Goal: Register for event/course

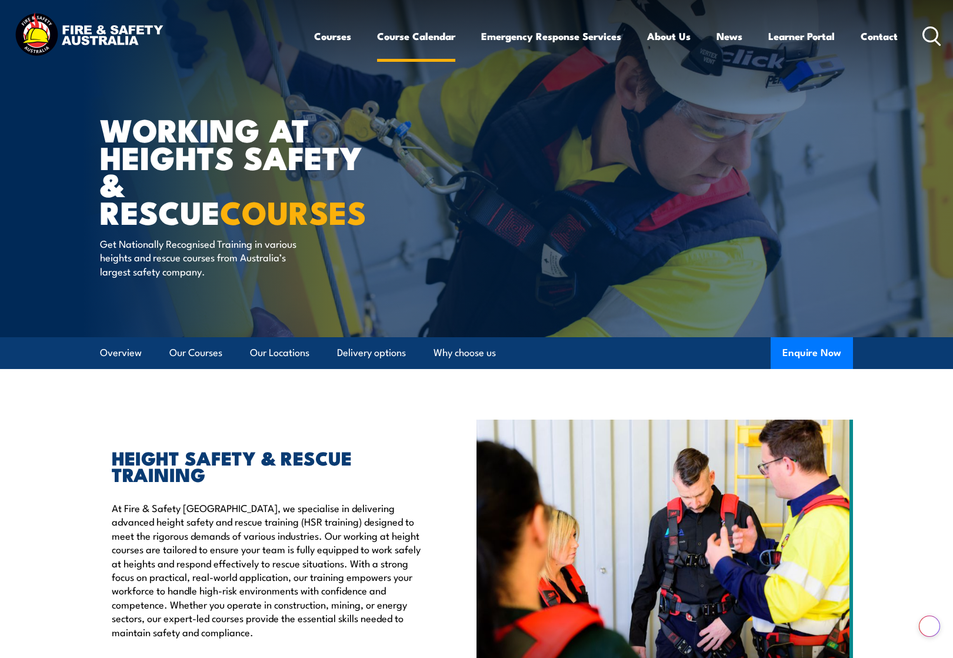
click at [430, 42] on link "Course Calendar" at bounding box center [416, 36] width 78 height 31
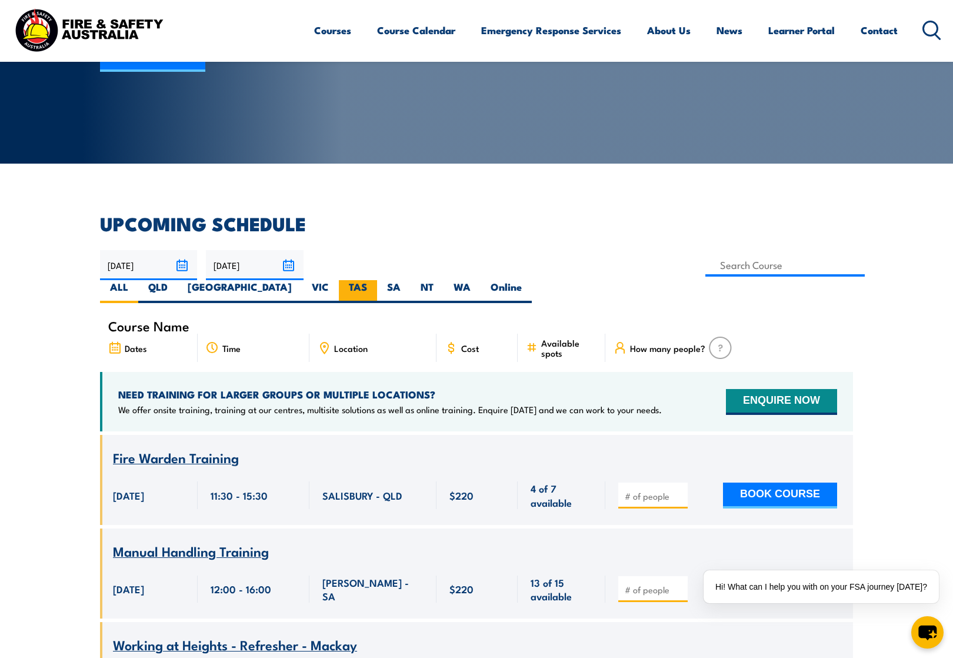
scroll to position [176, 0]
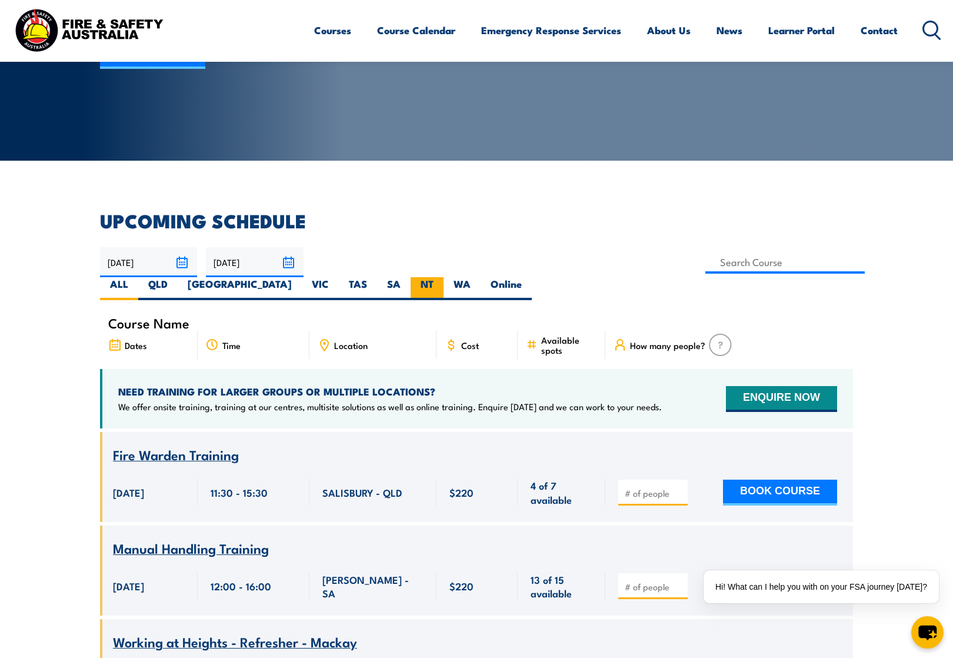
click at [444, 277] on label "NT" at bounding box center [427, 288] width 33 height 23
click at [441, 277] on input "NT" at bounding box center [438, 281] width 8 height 8
radio input "true"
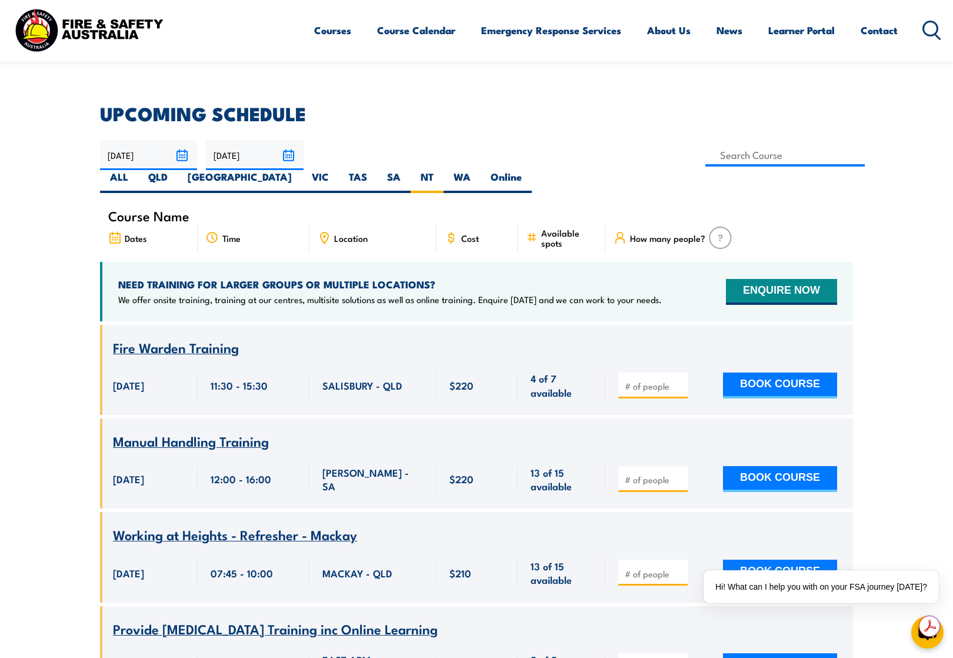
scroll to position [294, 0]
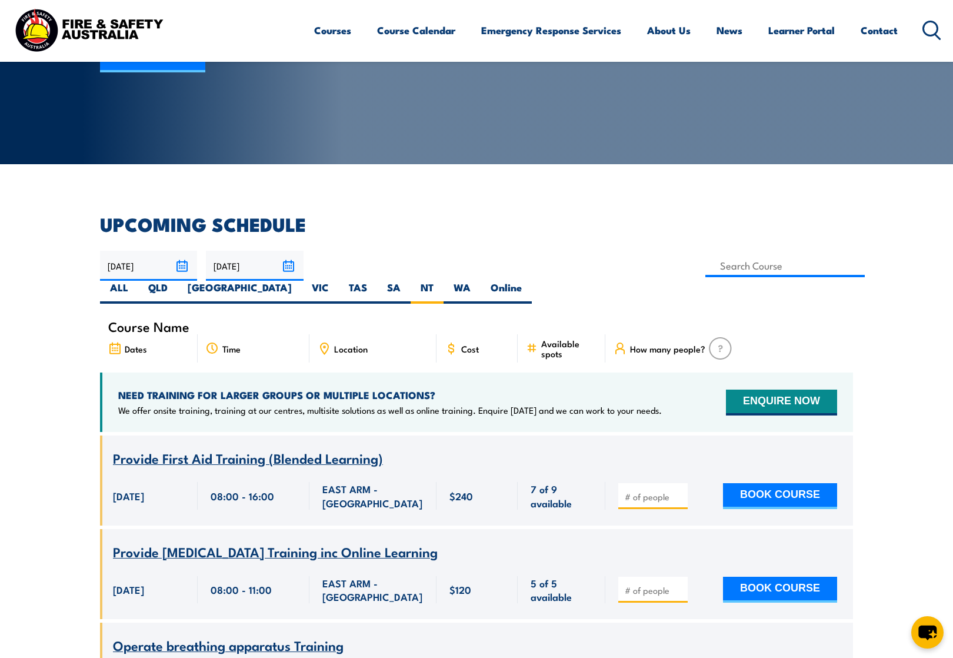
scroll to position [212, 0]
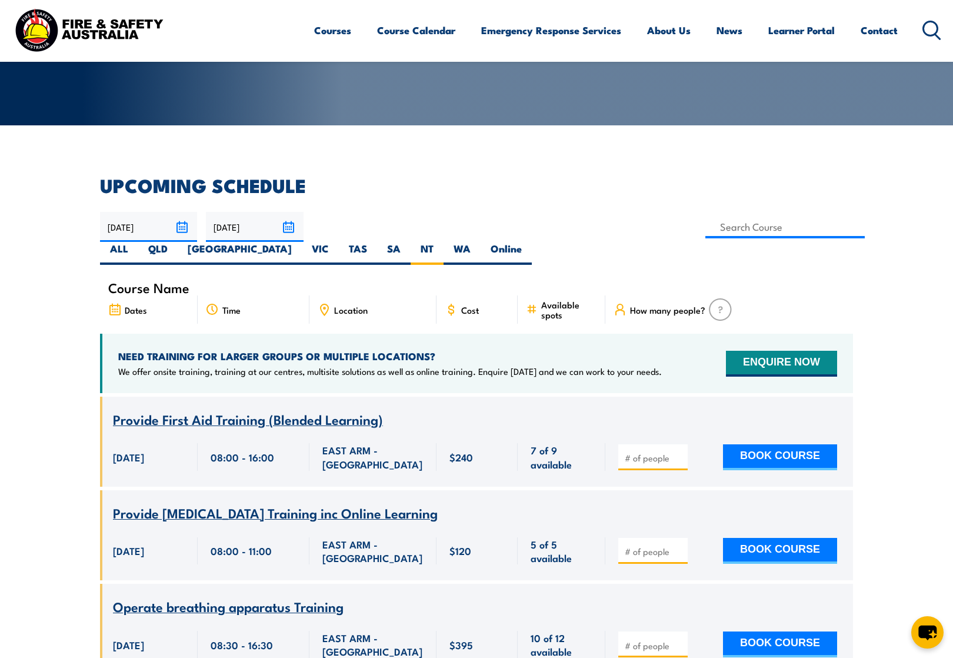
click at [288, 222] on input "01/12/2025" at bounding box center [254, 227] width 97 height 30
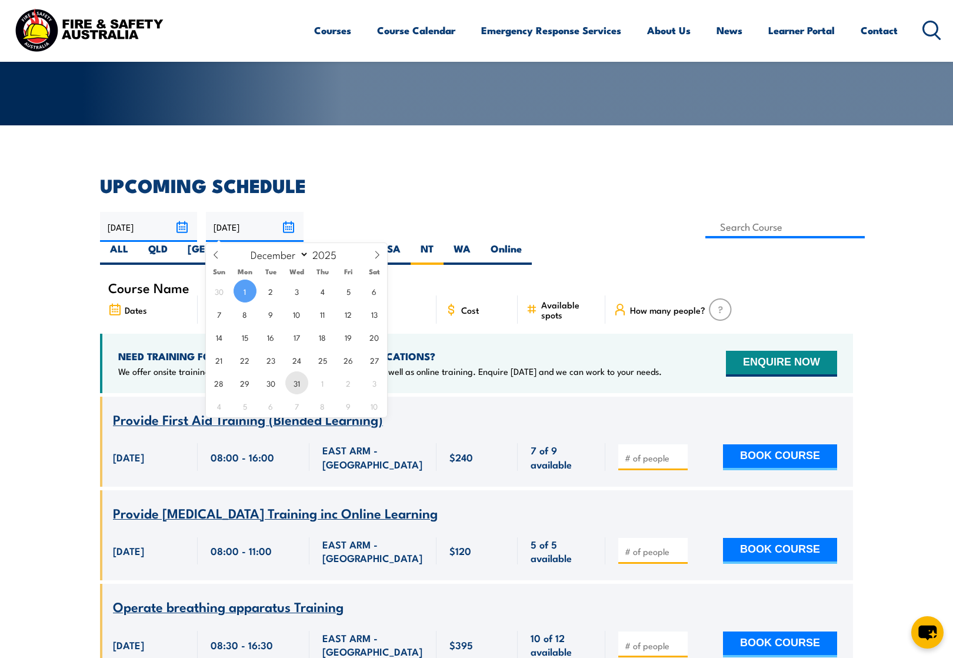
click at [291, 384] on span "31" at bounding box center [296, 382] width 23 height 23
type input "31/12/2025"
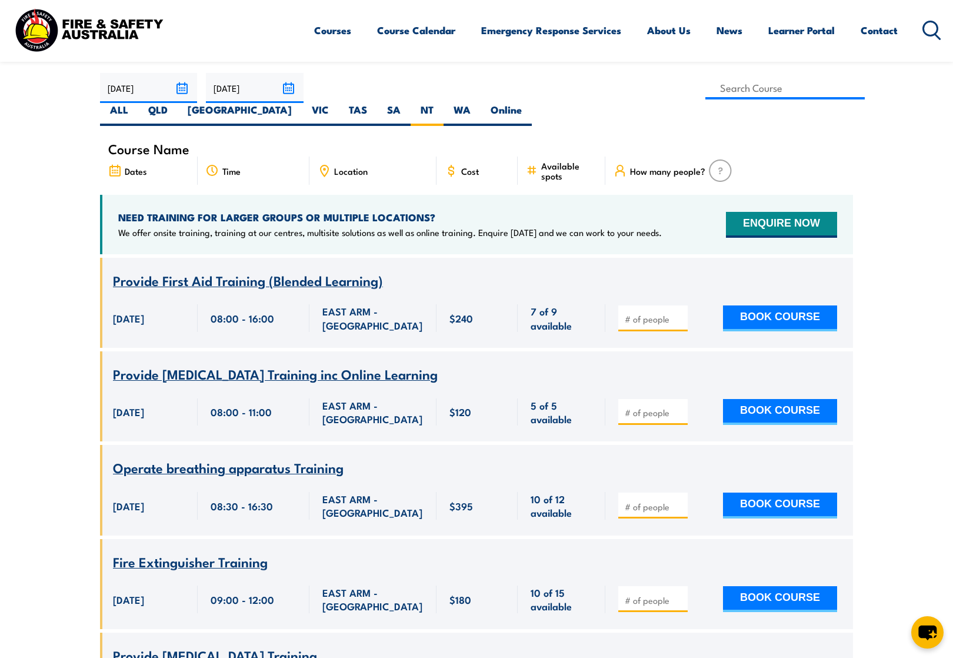
scroll to position [388, 0]
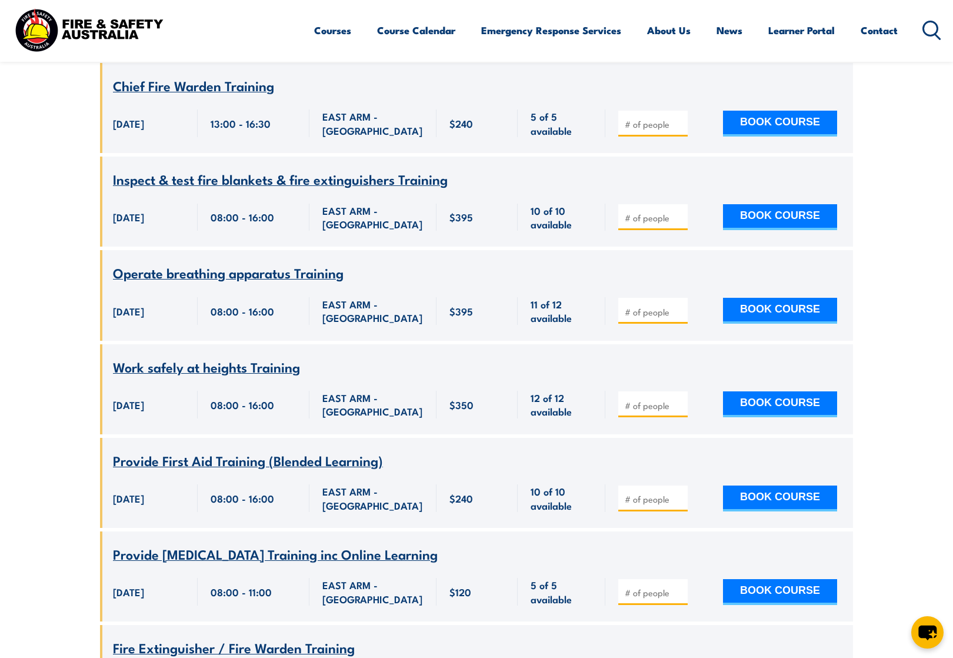
scroll to position [4545, 0]
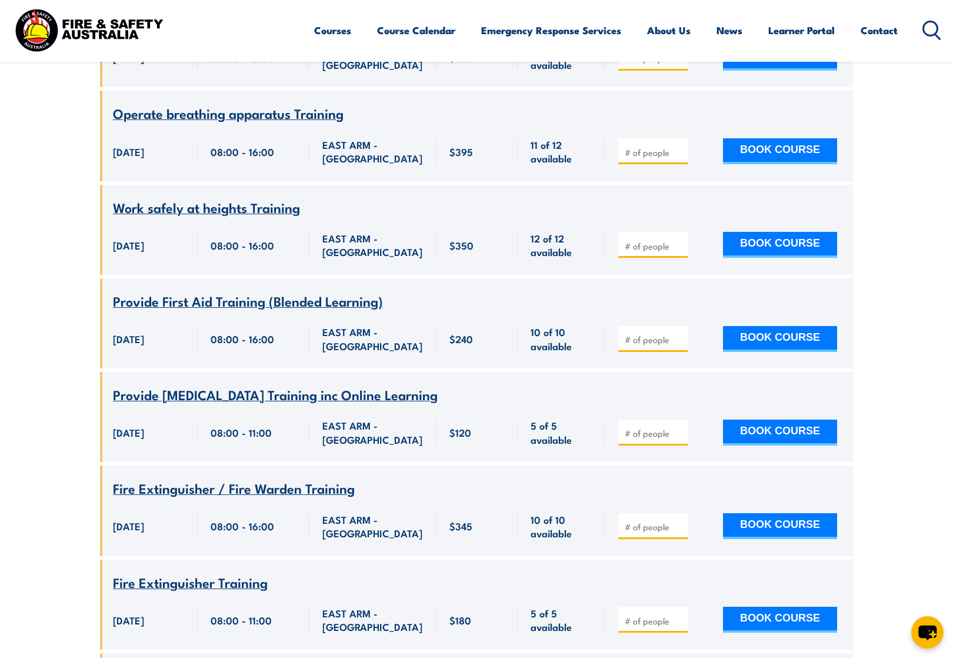
click at [173, 198] on span "Work safely at heights Training" at bounding box center [206, 207] width 187 height 20
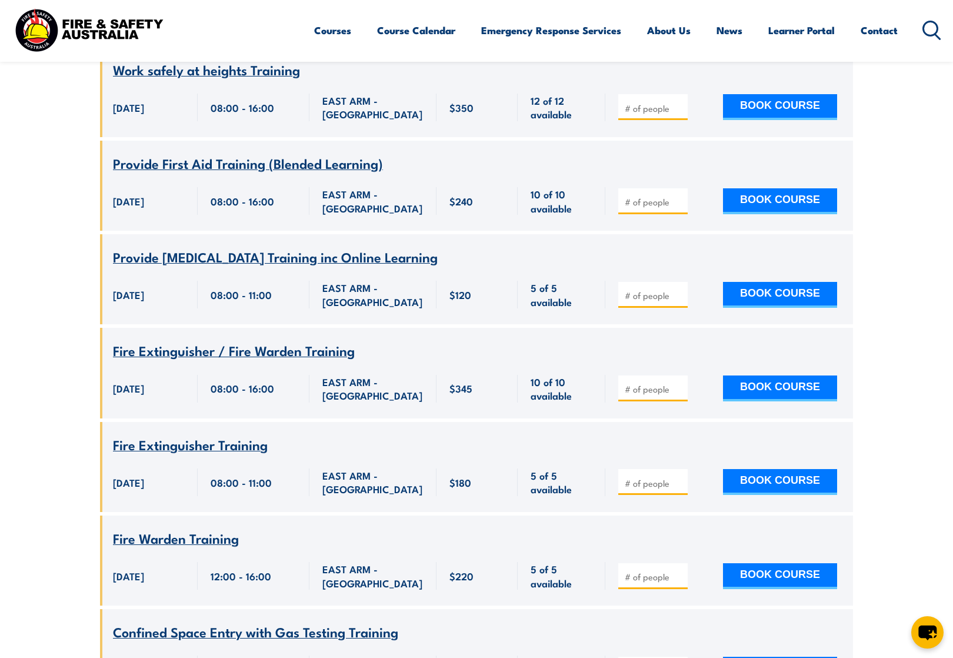
scroll to position [4722, 0]
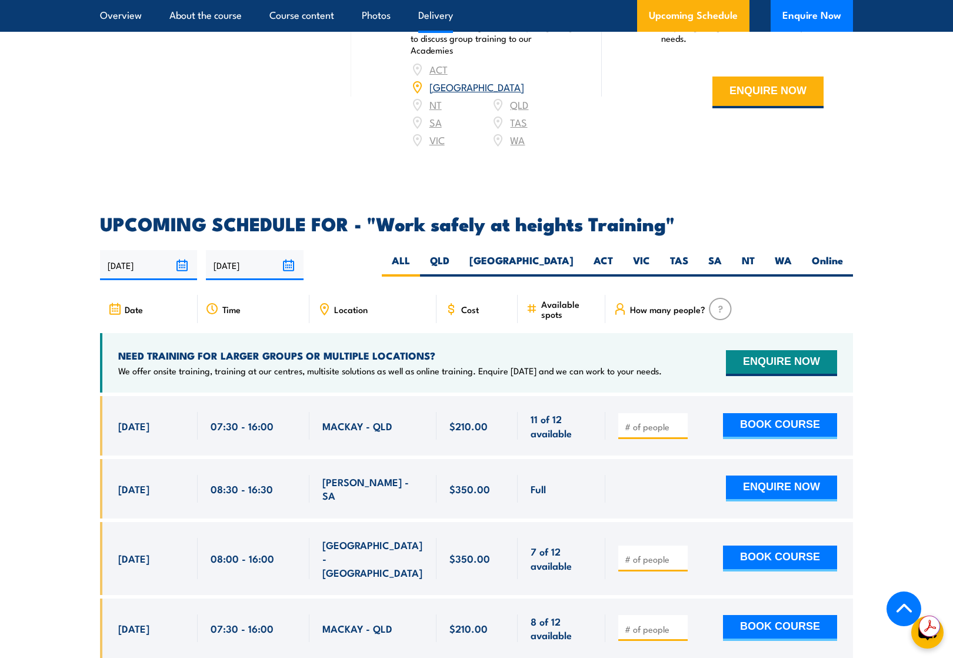
scroll to position [1765, 0]
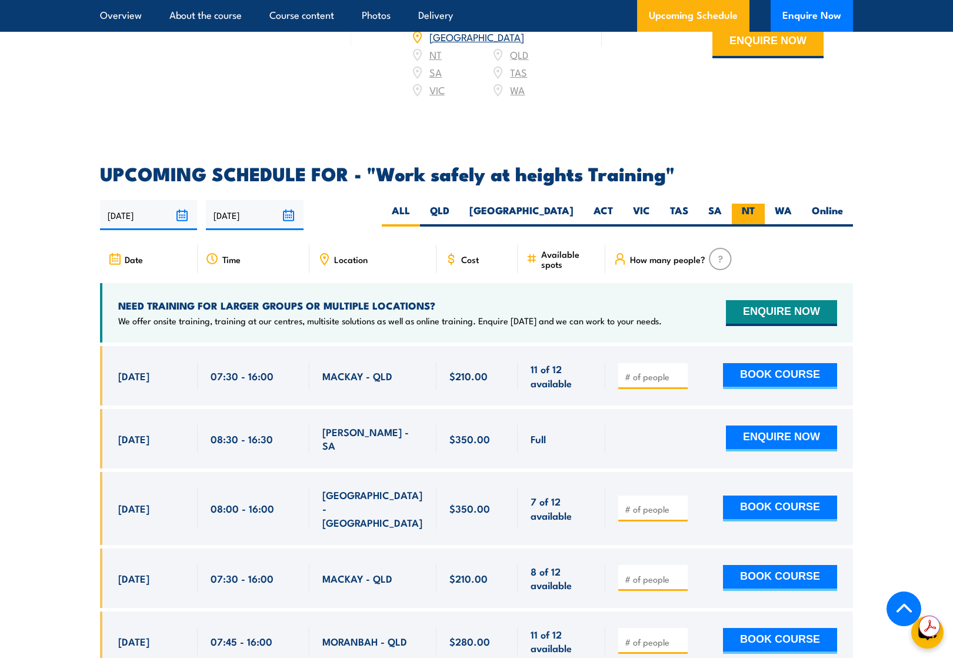
click at [750, 204] on label "NT" at bounding box center [748, 215] width 33 height 23
click at [755, 204] on input "NT" at bounding box center [759, 208] width 8 height 8
radio input "true"
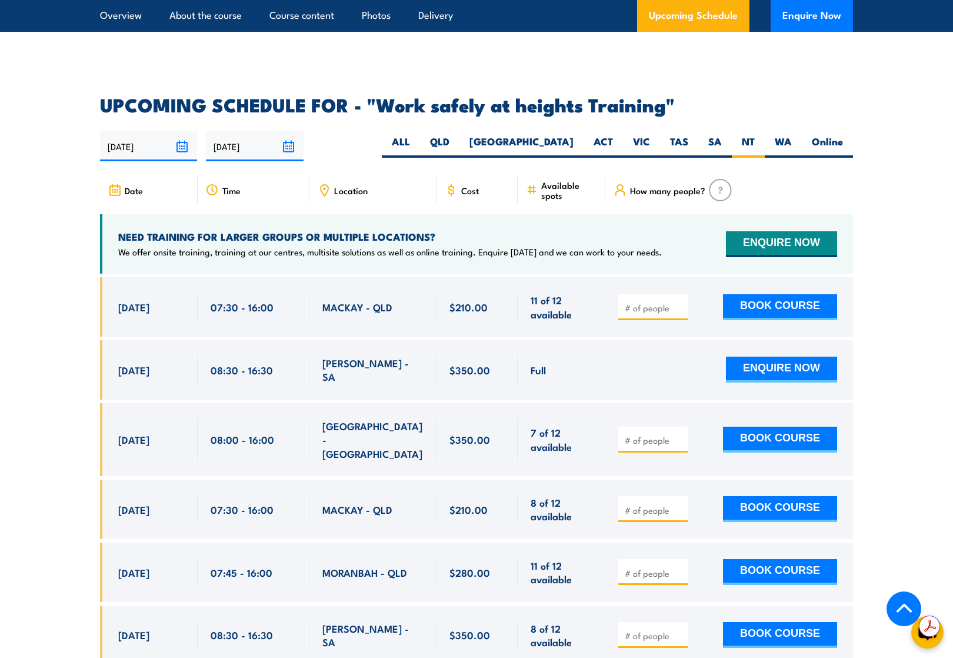
scroll to position [1881, 0]
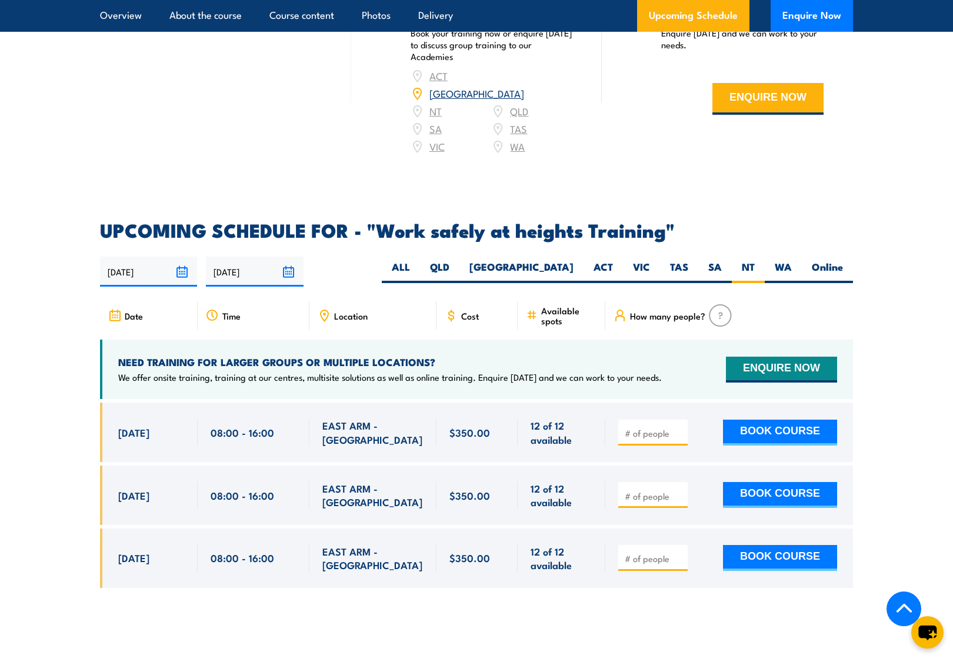
scroll to position [1708, 0]
